Goal: Task Accomplishment & Management: Check status

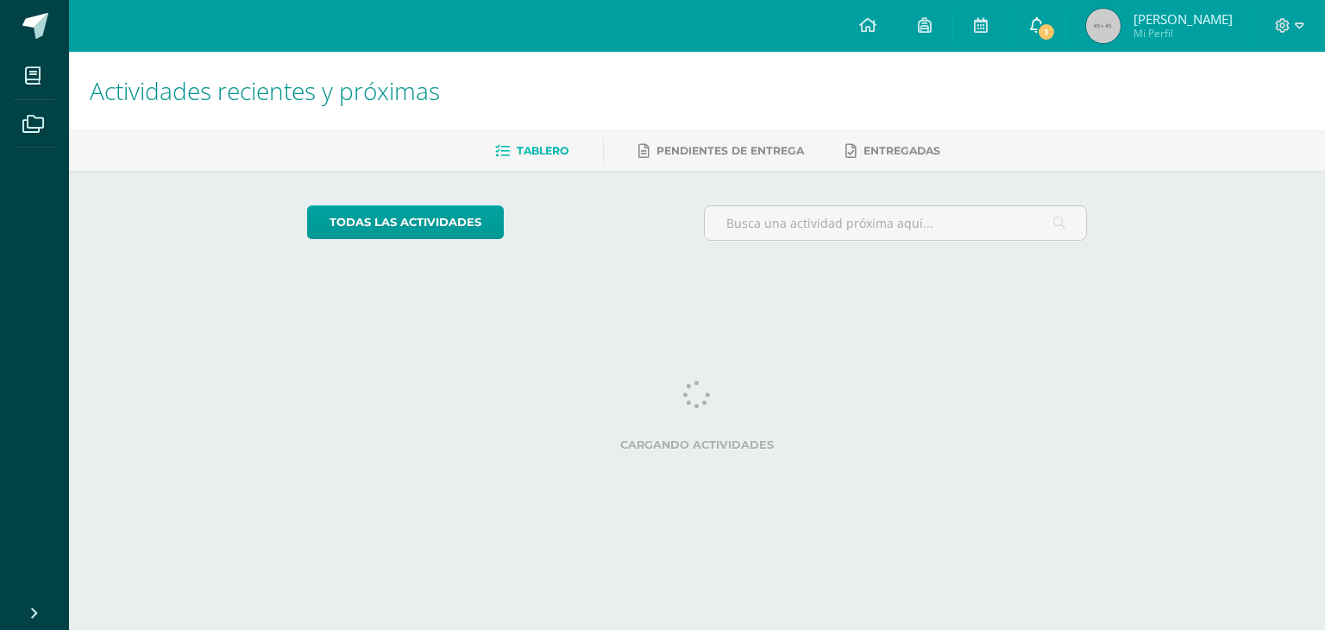
click at [1065, 16] on link "1" at bounding box center [1036, 26] width 55 height 52
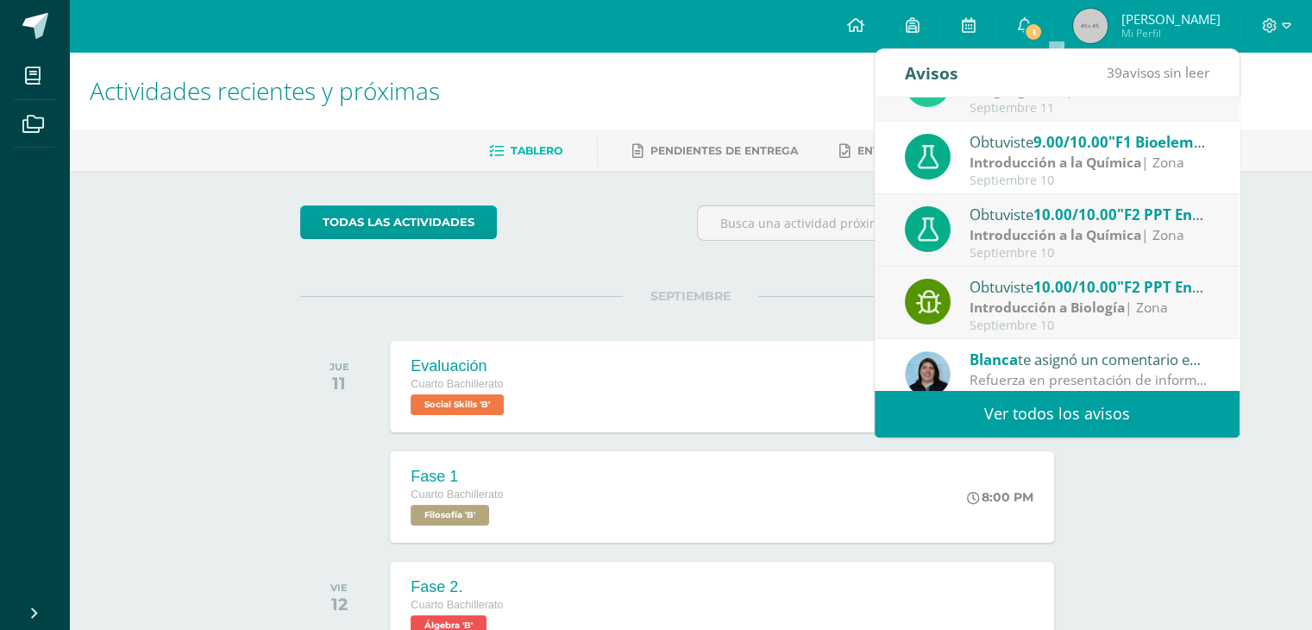
scroll to position [47, 0]
click at [956, 368] on div "[PERSON_NAME] te asignó un comentario en 'F1 Bioelementos - Investigación' para…" at bounding box center [1057, 370] width 305 height 43
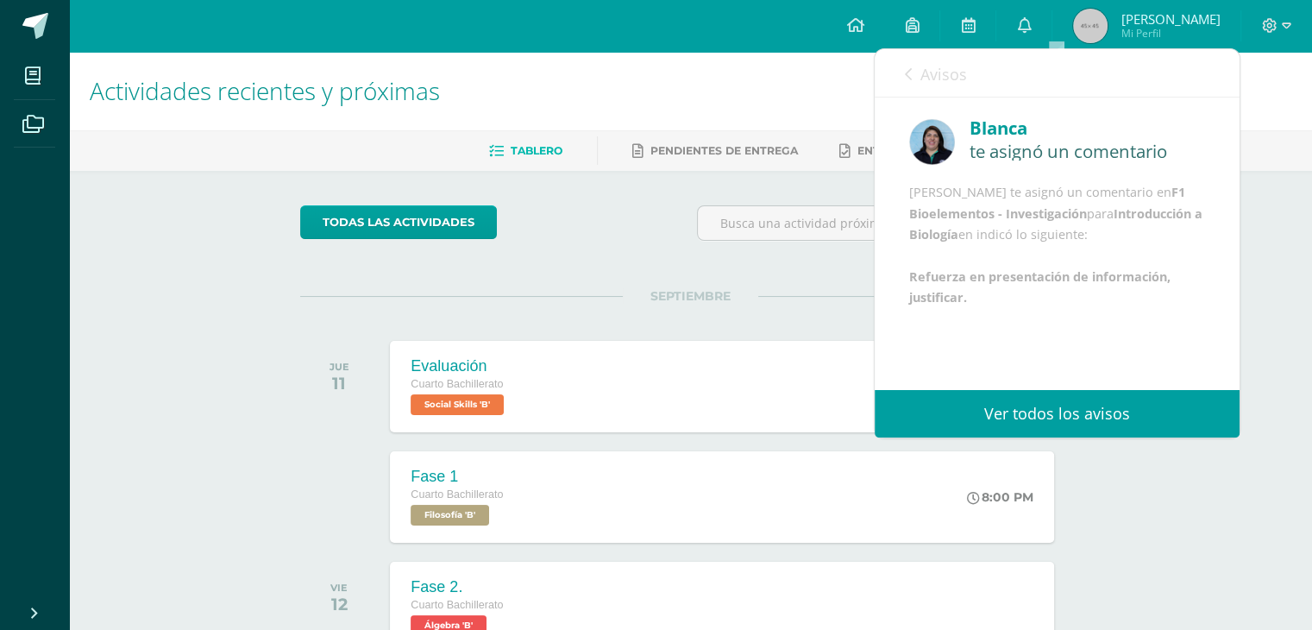
scroll to position [0, 0]
click at [936, 78] on span "Avisos" at bounding box center [943, 74] width 47 height 21
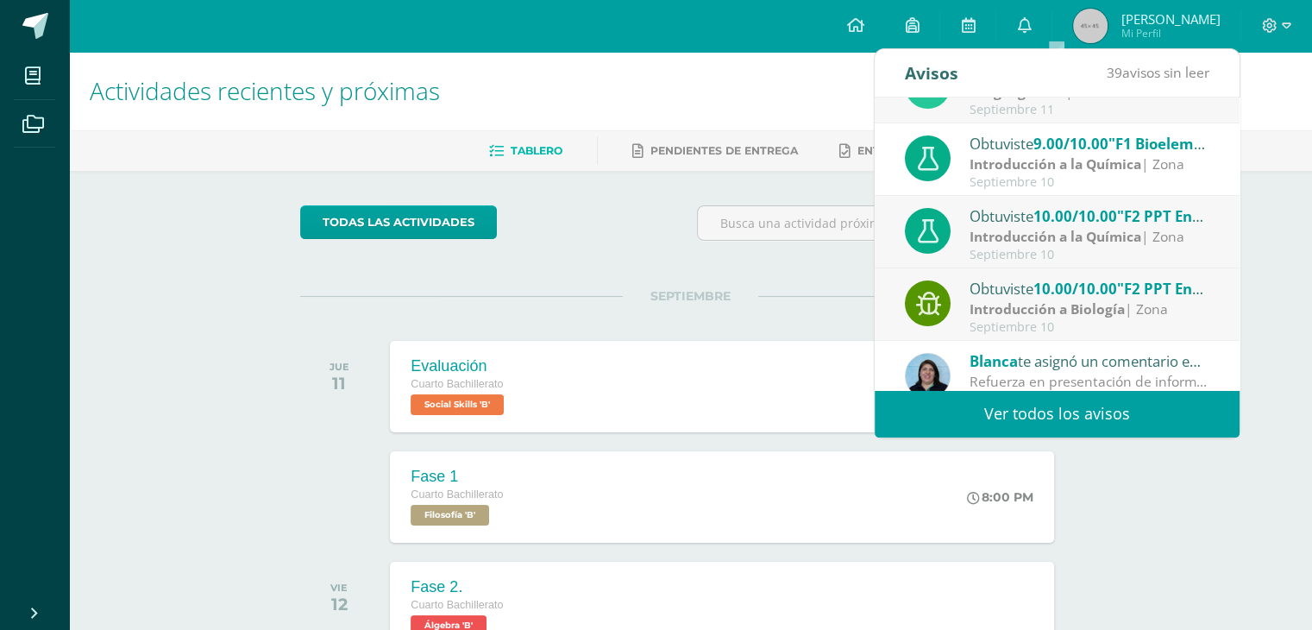
click at [770, 73] on h1 "Actividades recientes y próximas" at bounding box center [691, 91] width 1202 height 79
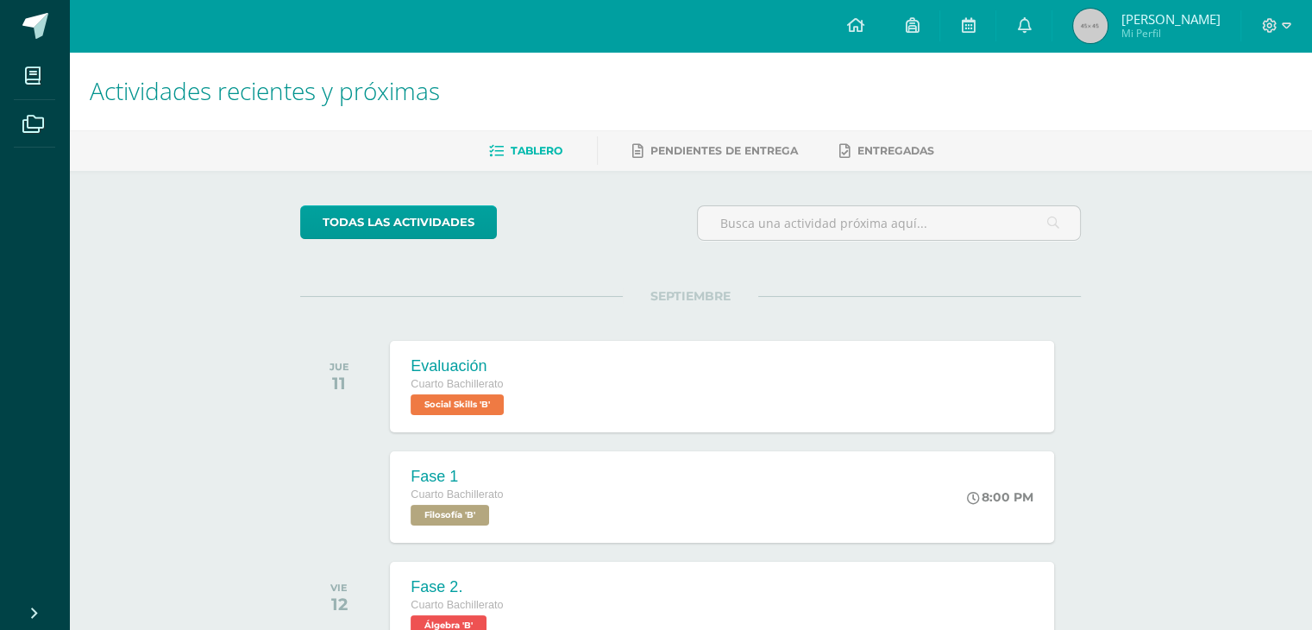
click at [772, 76] on h1 "Actividades recientes y próximas" at bounding box center [691, 91] width 1202 height 79
click at [745, 149] on span "Pendientes de entrega" at bounding box center [724, 150] width 148 height 13
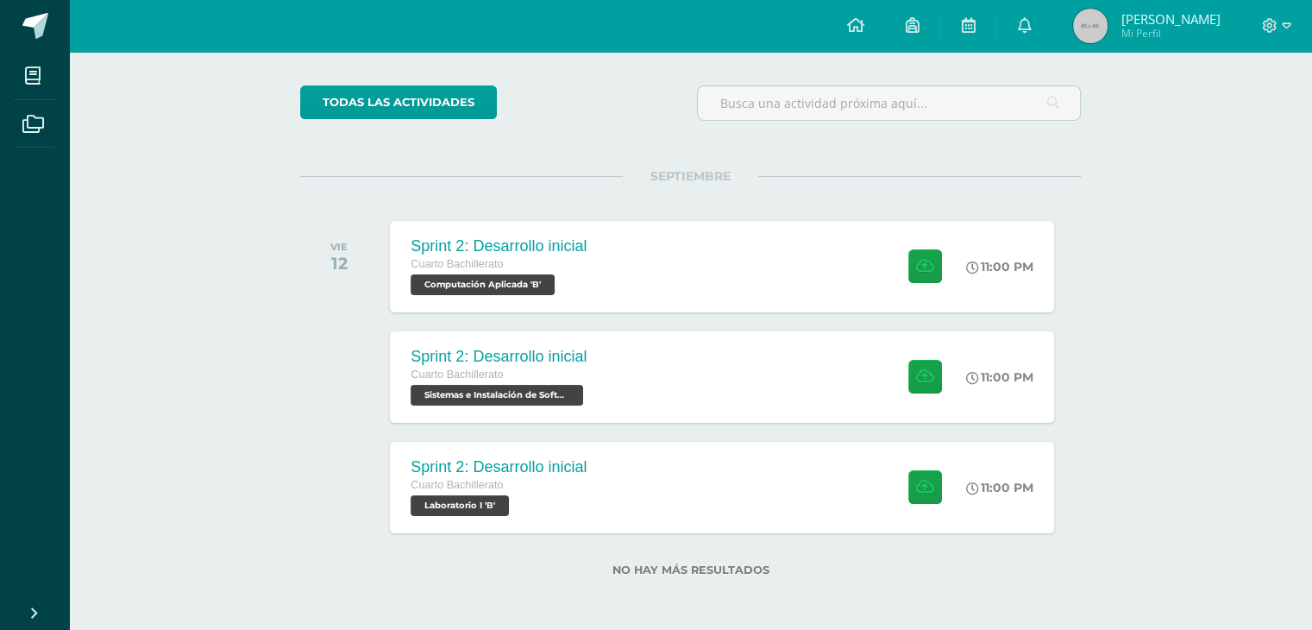
scroll to position [121, 0]
click at [653, 244] on div "Sprint 2: Desarrollo inicial Cuarto Bachillerato Computación Aplicada 'B' 11:00…" at bounding box center [721, 265] width 663 height 91
